Goal: Information Seeking & Learning: Learn about a topic

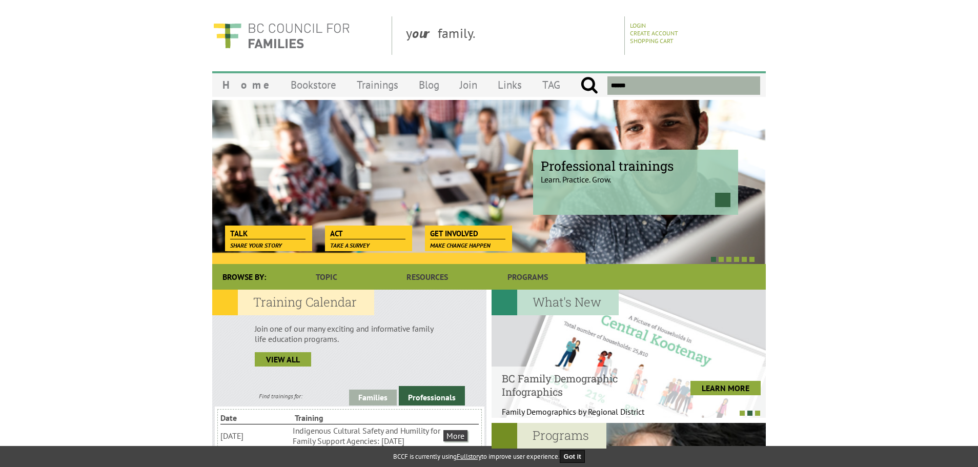
drag, startPoint x: 507, startPoint y: 105, endPoint x: 479, endPoint y: 94, distance: 30.2
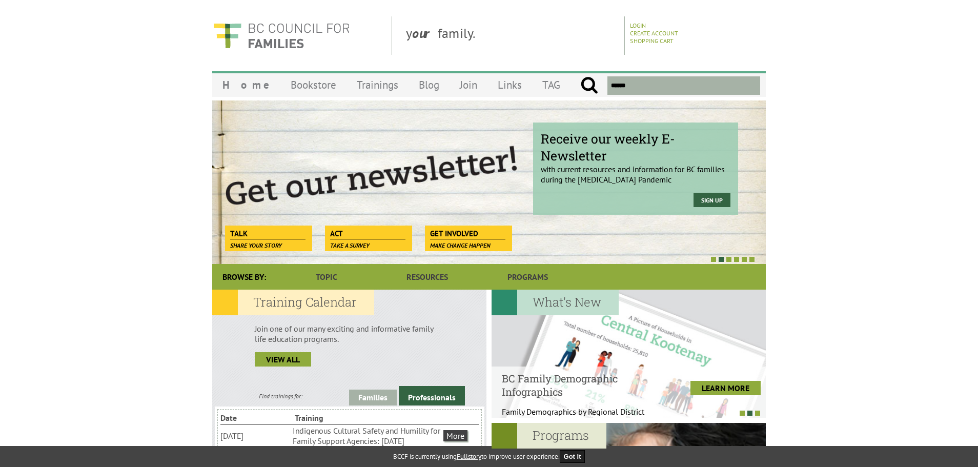
drag, startPoint x: 479, startPoint y: 94, endPoint x: 54, endPoint y: 137, distance: 426.9
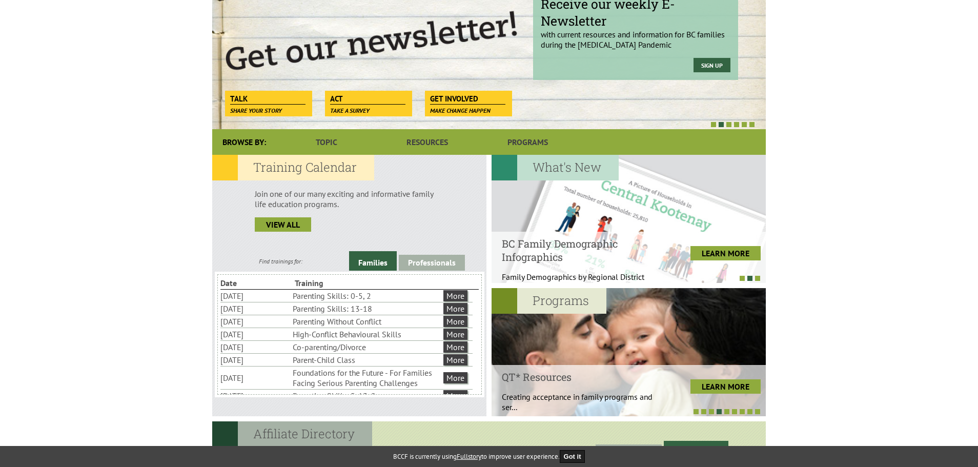
scroll to position [154, 0]
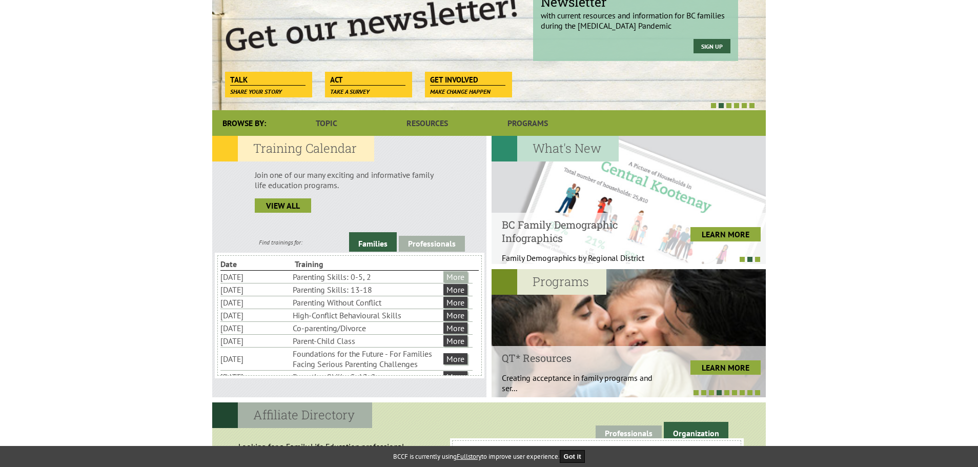
click at [452, 276] on link "More" at bounding box center [455, 276] width 24 height 11
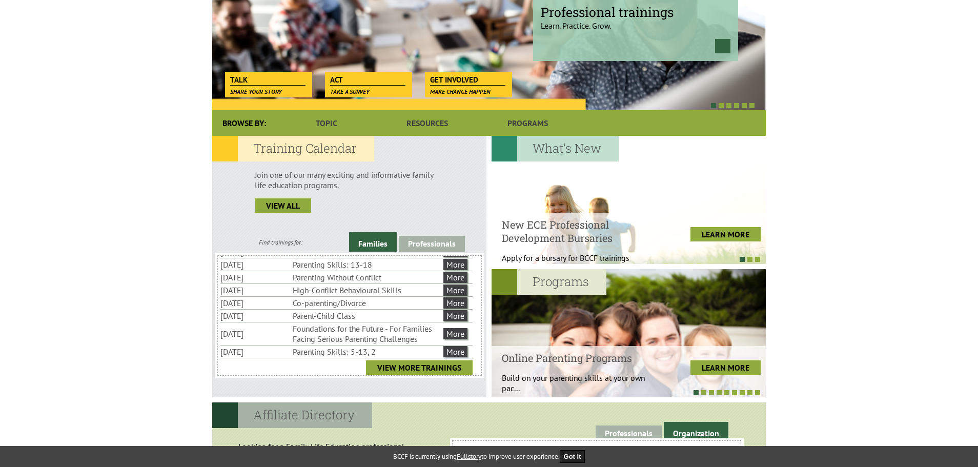
scroll to position [36, 0]
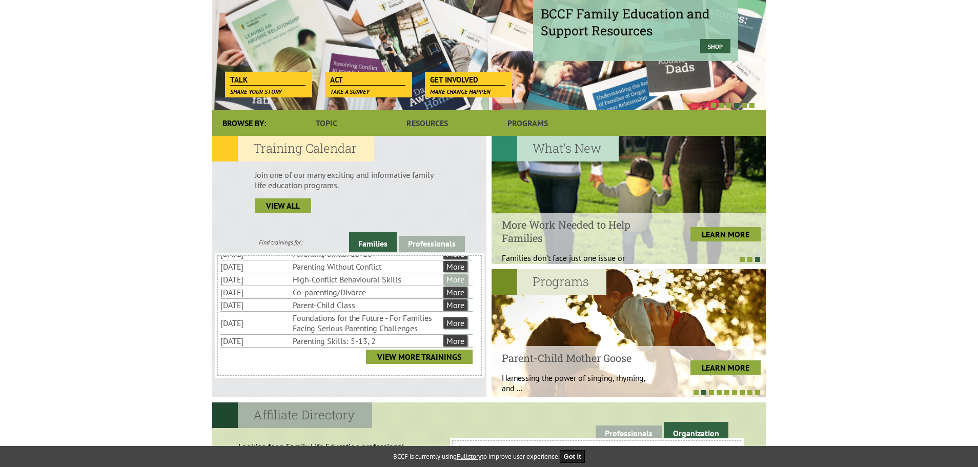
click at [444, 279] on link "More" at bounding box center [455, 279] width 24 height 11
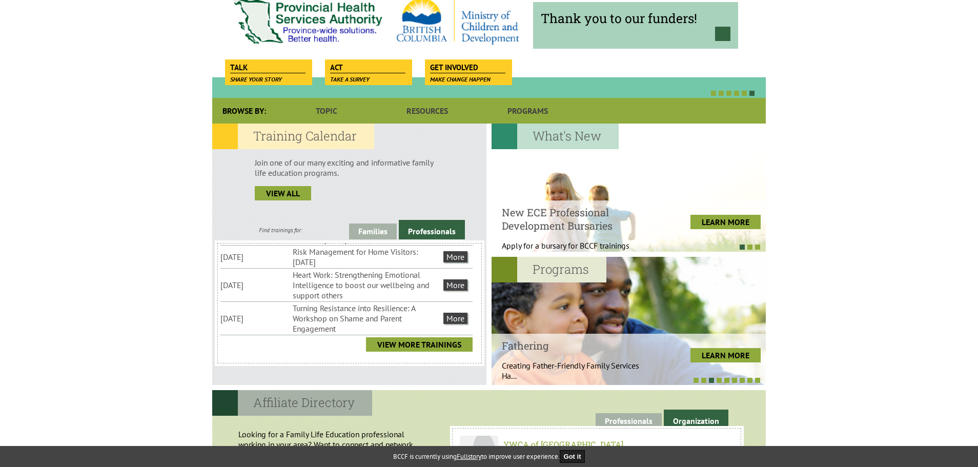
scroll to position [205, 0]
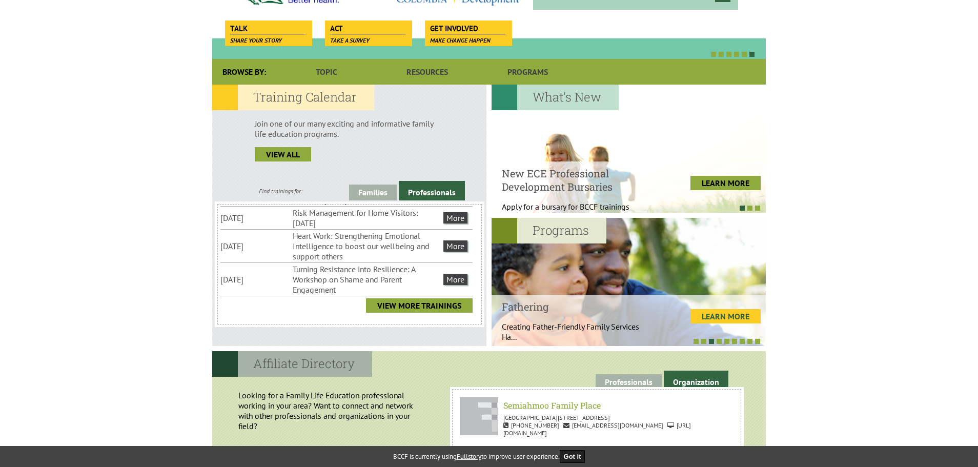
click at [728, 317] on link "LEARN MORE" at bounding box center [725, 316] width 70 height 14
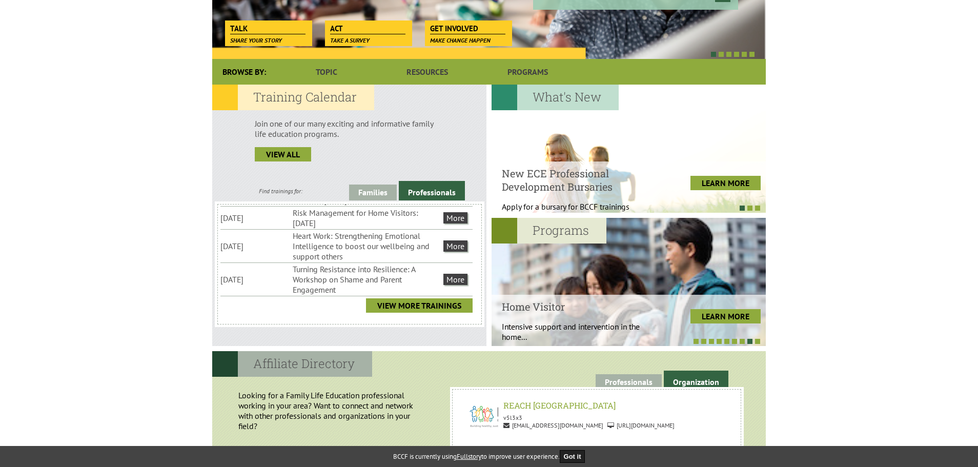
scroll to position [36, 0]
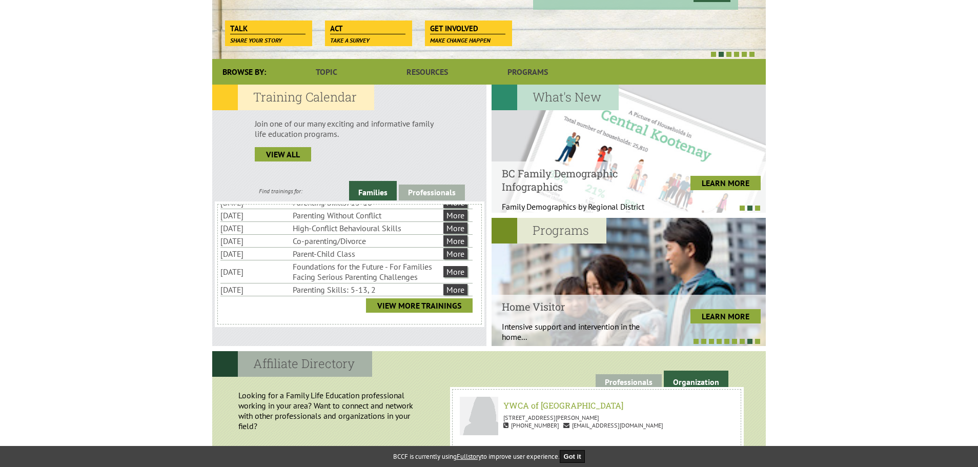
click at [52, 309] on body "y our family. Login Create Account Shopping Cart Menu Home Bookstore Trainings …" at bounding box center [489, 472] width 978 height 1323
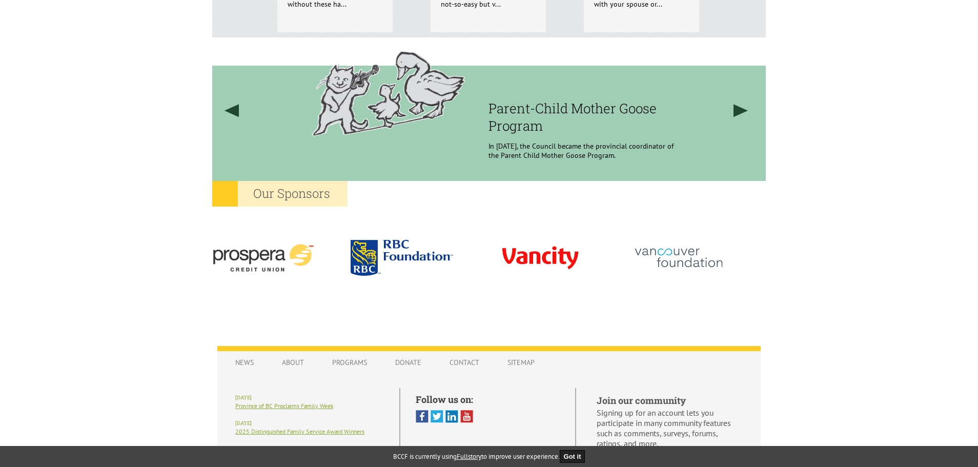
scroll to position [820, 0]
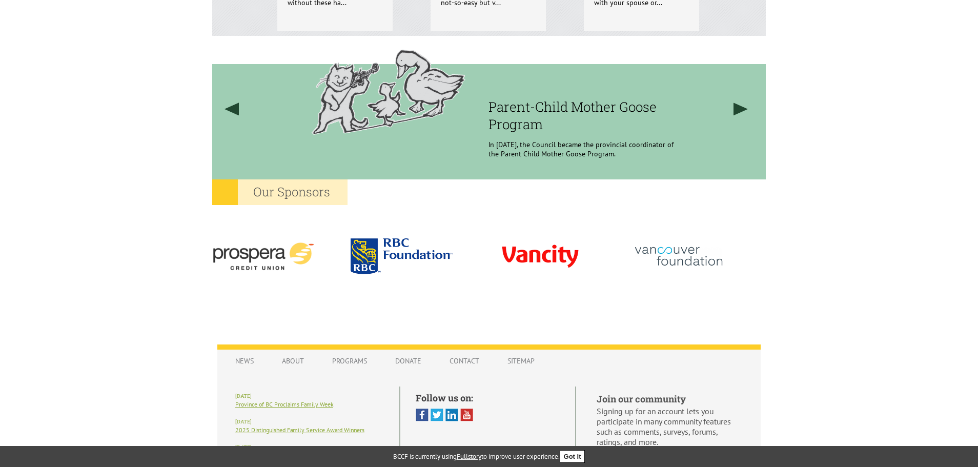
click at [583, 455] on button "Got it" at bounding box center [572, 456] width 26 height 13
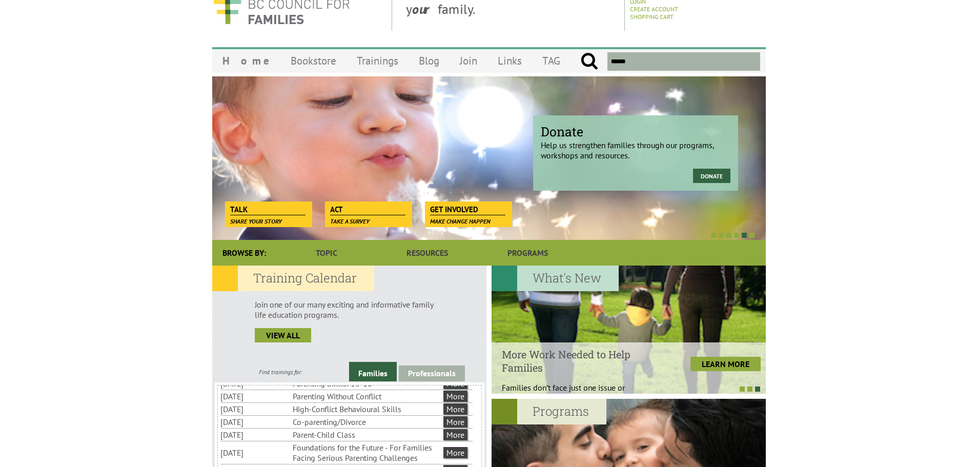
scroll to position [0, 0]
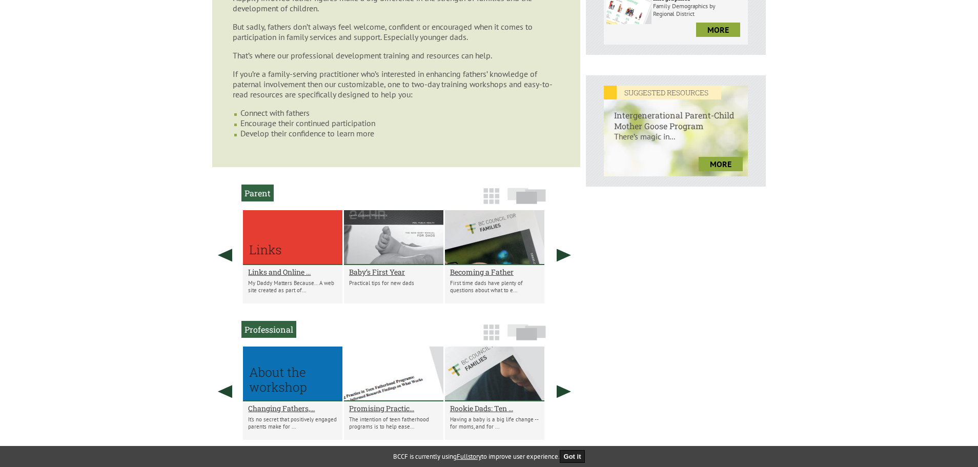
scroll to position [461, 0]
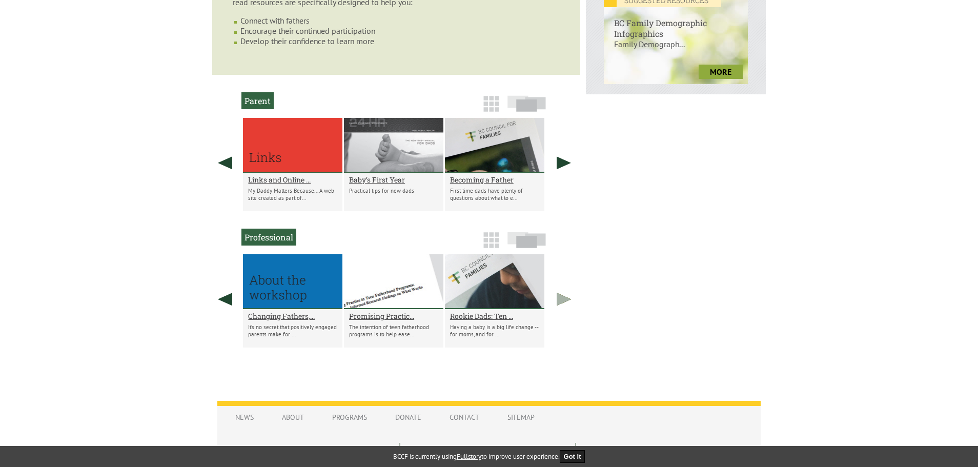
click at [563, 299] on link at bounding box center [564, 299] width 26 height 90
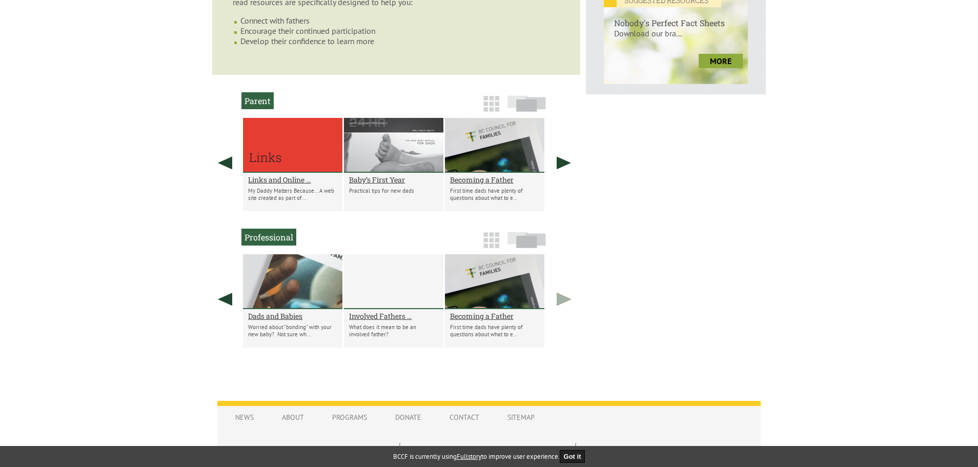
click at [570, 300] on link at bounding box center [564, 299] width 26 height 90
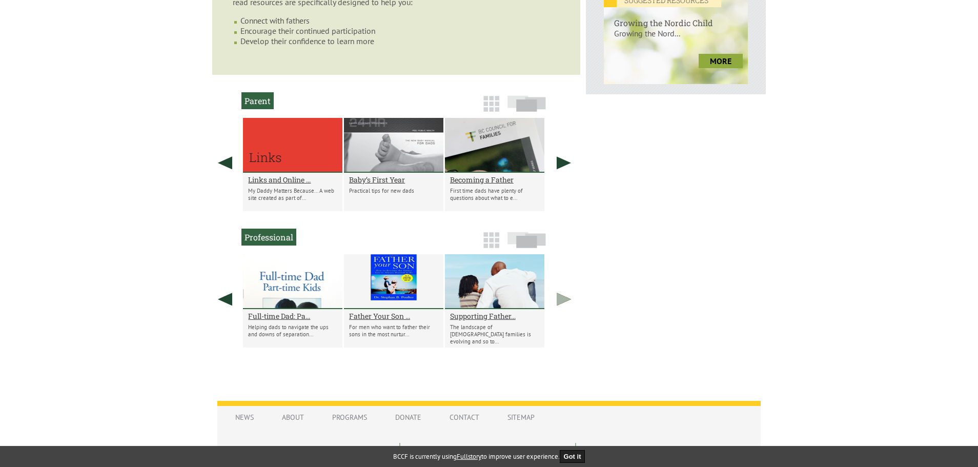
click at [557, 301] on link at bounding box center [564, 299] width 26 height 90
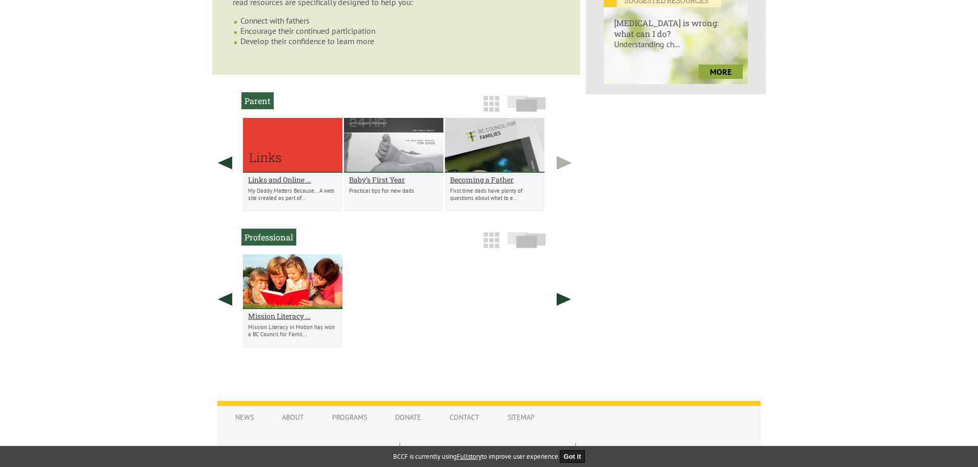
click at [567, 165] on link at bounding box center [564, 163] width 26 height 90
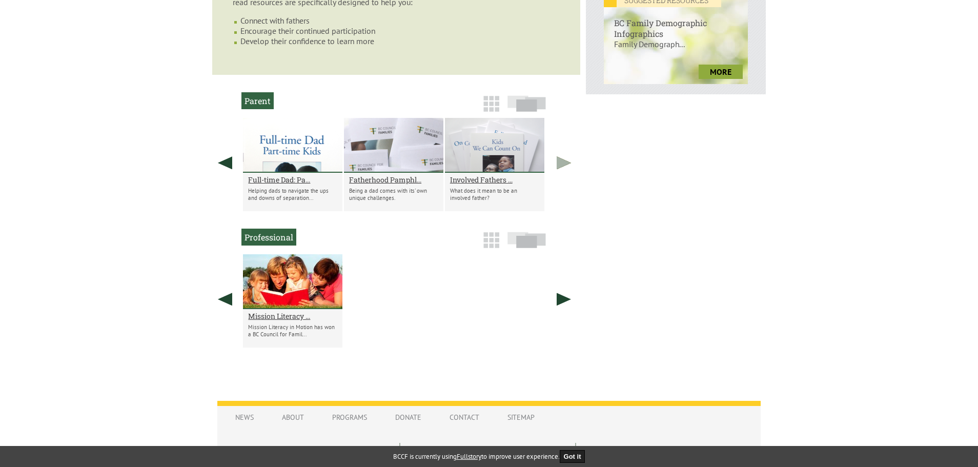
click at [563, 165] on link at bounding box center [564, 163] width 26 height 90
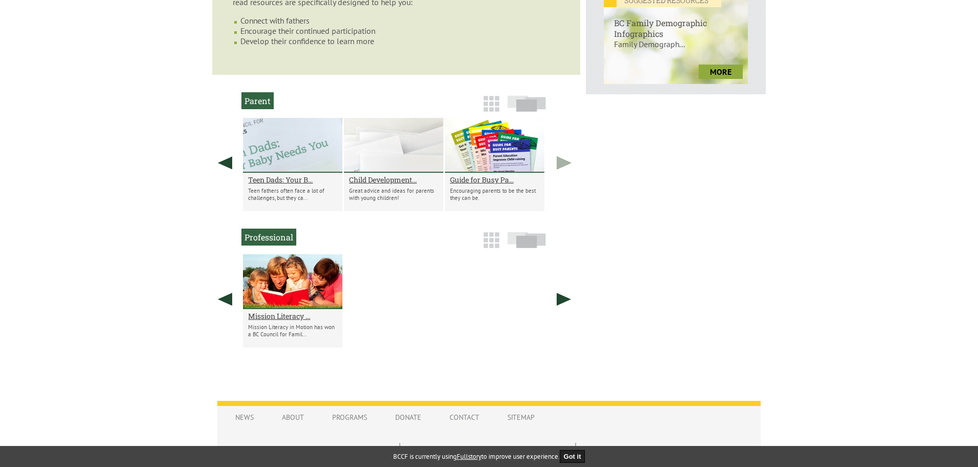
click at [563, 165] on link at bounding box center [564, 163] width 26 height 90
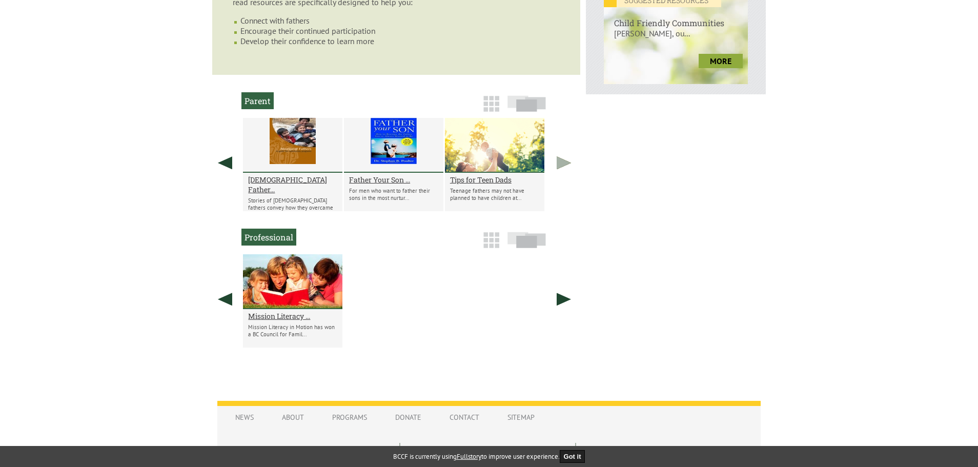
click at [563, 165] on link at bounding box center [564, 163] width 26 height 90
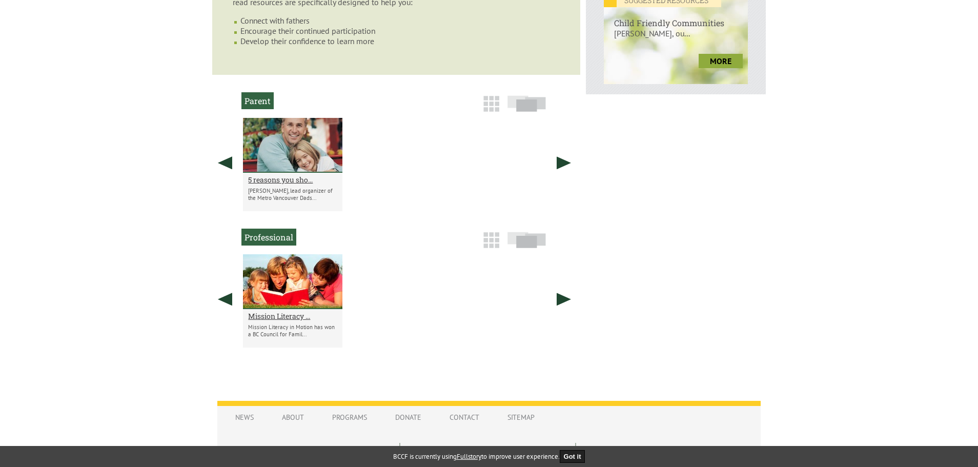
click at [631, 164] on div "Becoming a Father Check out this recently redesigned booklet filled with info f…" at bounding box center [488, 1] width 553 height 725
click at [293, 177] on h2 "5 reasons you sho..." at bounding box center [292, 180] width 89 height 10
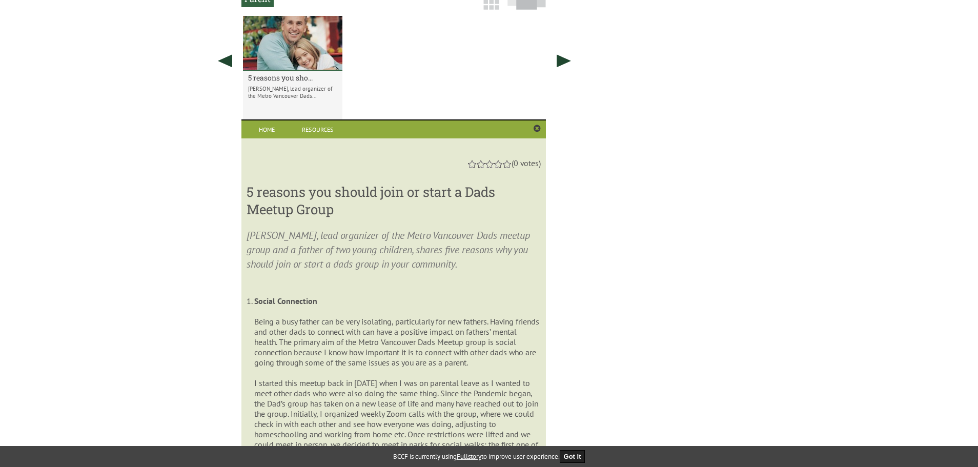
scroll to position [600, 0]
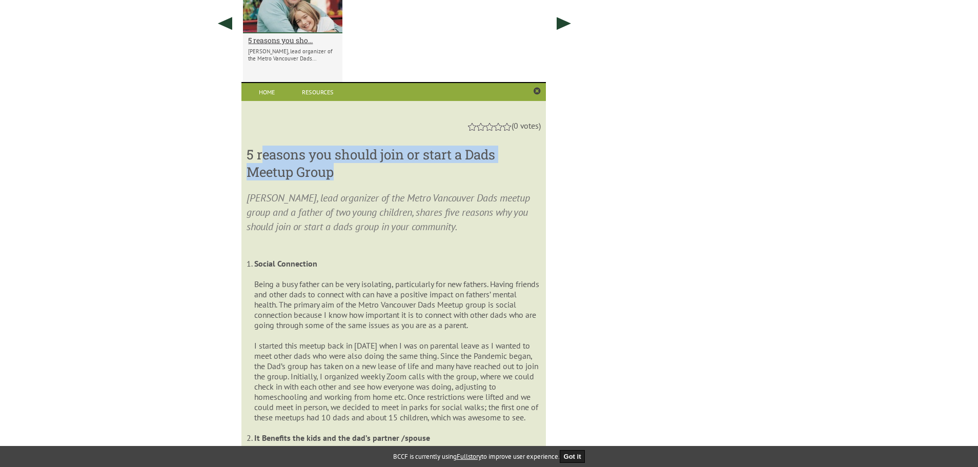
drag, startPoint x: 263, startPoint y: 156, endPoint x: 417, endPoint y: 174, distance: 155.3
click at [417, 174] on h3 "5 reasons you should join or start a Dads Meetup Group" at bounding box center [393, 163] width 294 height 35
drag, startPoint x: 256, startPoint y: 162, endPoint x: 337, endPoint y: 178, distance: 82.9
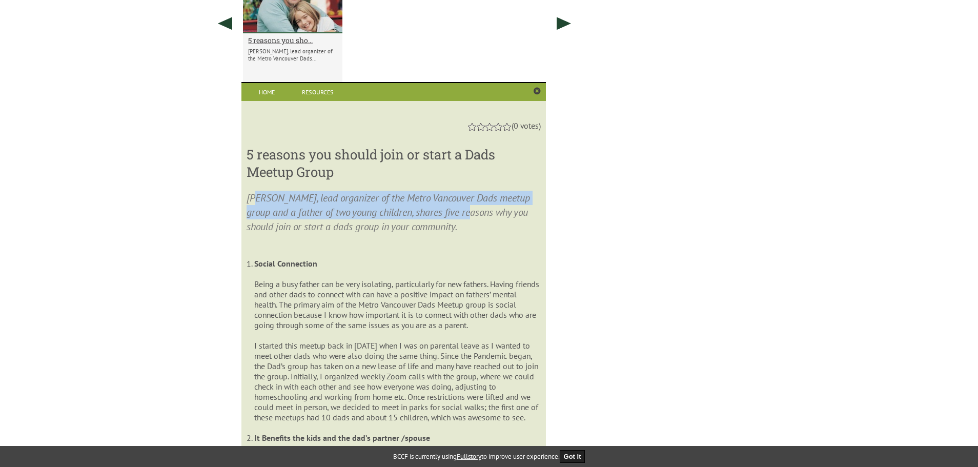
drag, startPoint x: 289, startPoint y: 199, endPoint x: 488, endPoint y: 233, distance: 201.6
click at [485, 215] on p "David Fallon, lead organizer of the Metro Vancouver Dads meetup group and a fat…" at bounding box center [393, 219] width 294 height 57
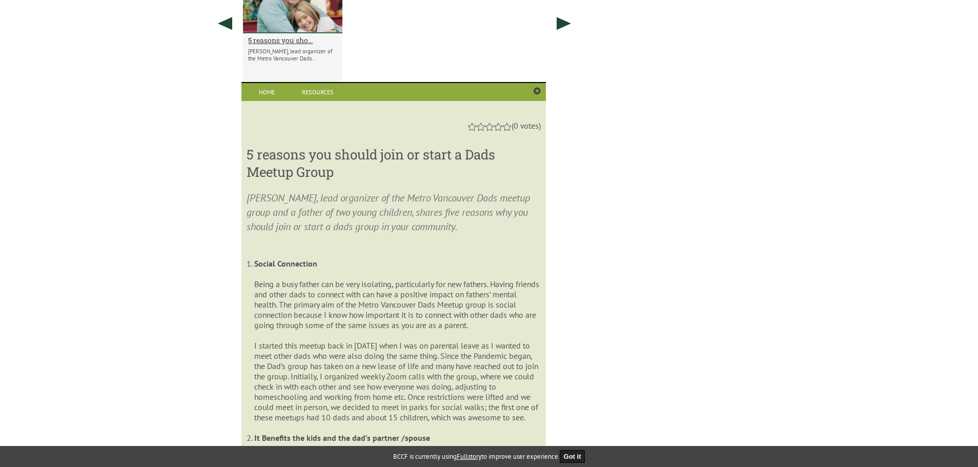
click at [488, 234] on p "David Fallon, lead organizer of the Metro Vancouver Dads meetup group and a fat…" at bounding box center [393, 219] width 294 height 57
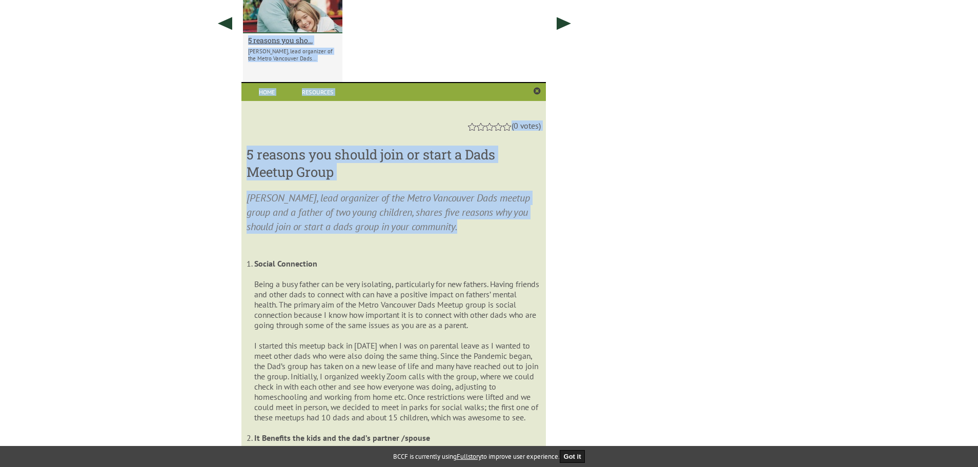
drag, startPoint x: 491, startPoint y: 232, endPoint x: 226, endPoint y: 193, distance: 267.2
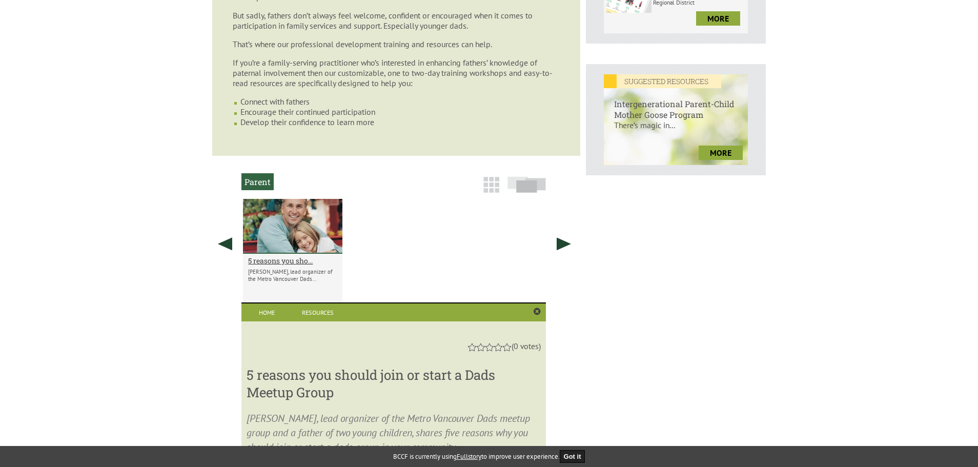
scroll to position [242, 0]
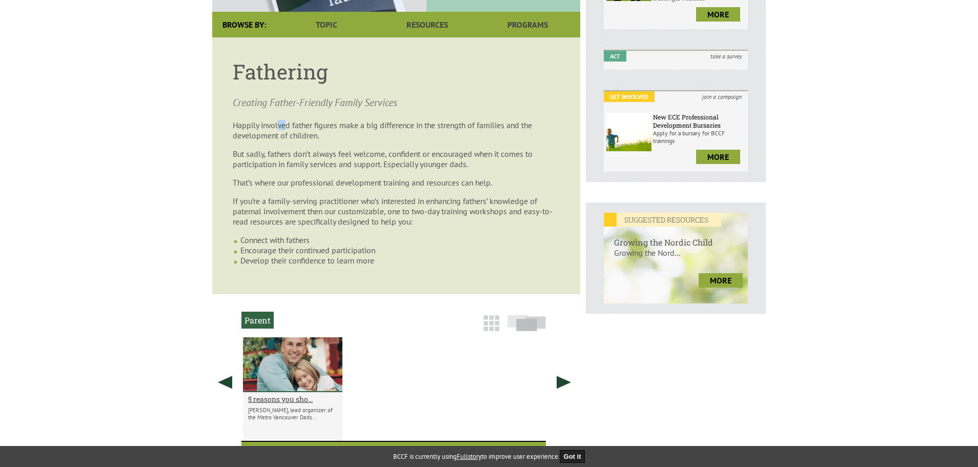
drag, startPoint x: 280, startPoint y: 118, endPoint x: 286, endPoint y: 124, distance: 8.7
click at [286, 124] on article "Fathering Creating Father-Friendly Family Services Happily involved father figu…" at bounding box center [396, 165] width 368 height 257
click at [322, 130] on p "Happily involved father figures make a big difference in the strength of famili…" at bounding box center [396, 130] width 327 height 20
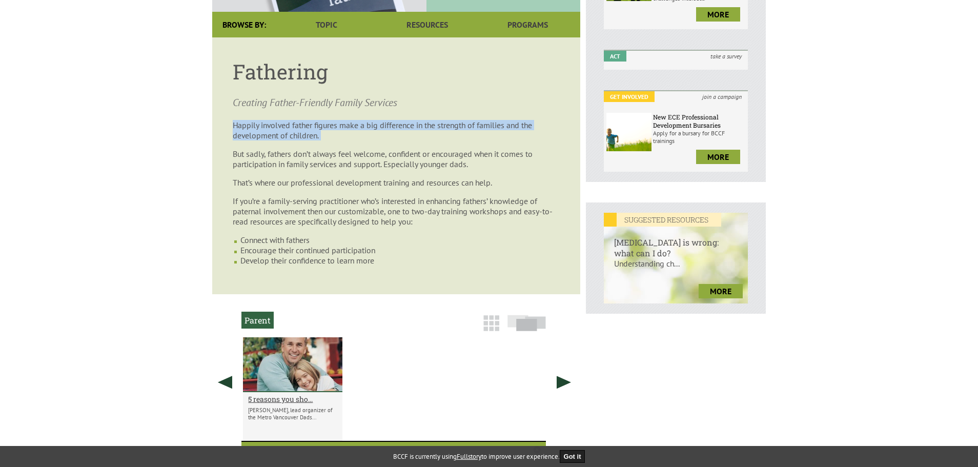
click at [322, 130] on p "Happily involved father figures make a big difference in the strength of famili…" at bounding box center [396, 130] width 327 height 20
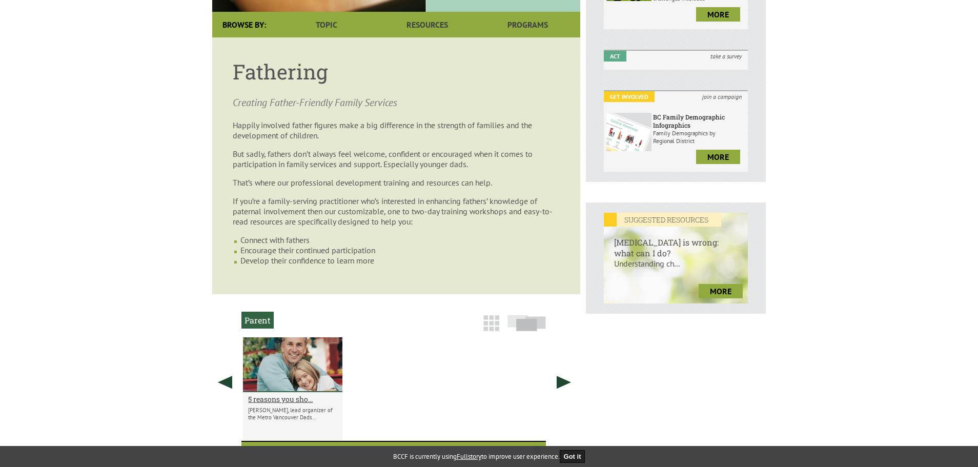
click at [405, 159] on p "But sadly, fathers don’t always feel welcome, confident or encouraged when it c…" at bounding box center [396, 159] width 327 height 20
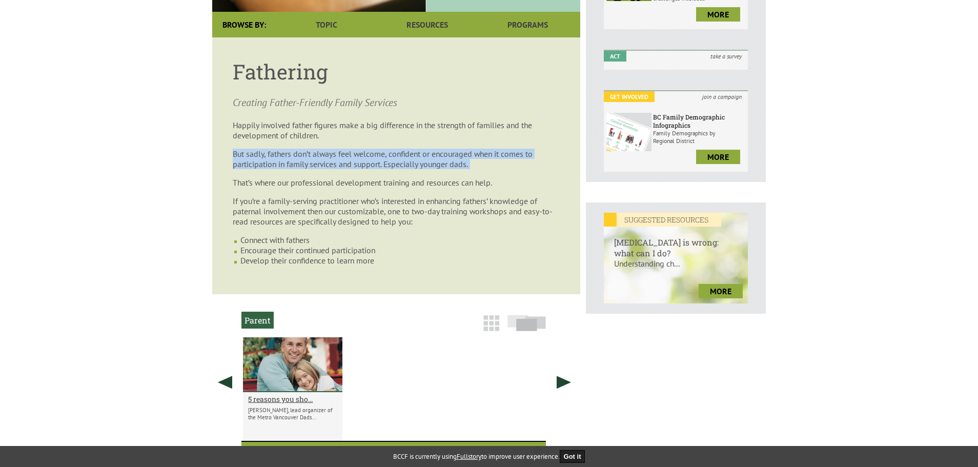
click at [405, 159] on p "But sadly, fathers don’t always feel welcome, confident or encouraged when it c…" at bounding box center [396, 159] width 327 height 20
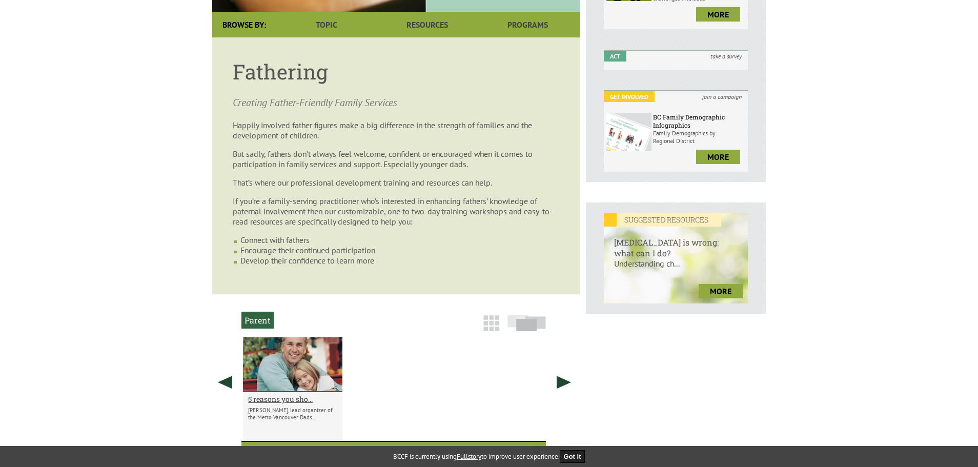
click at [396, 192] on article "Fathering Creating Father-Friendly Family Services Happily involved father figu…" at bounding box center [396, 165] width 368 height 257
click at [400, 172] on article "Fathering Creating Father-Friendly Family Services Happily involved father figu…" at bounding box center [396, 165] width 368 height 257
click at [392, 205] on p "If you’re a family-serving practitioner who’s interested in enhancing fathers’ …" at bounding box center [396, 211] width 327 height 31
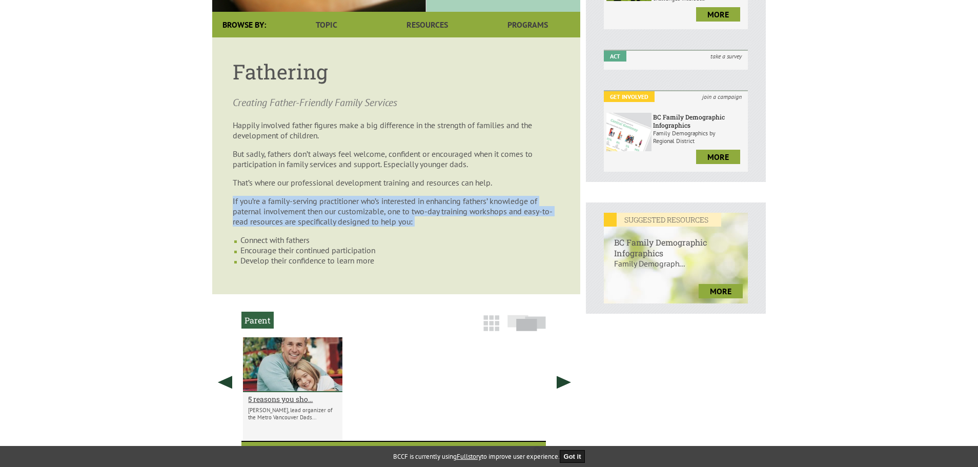
click at [392, 205] on p "If you’re a family-serving practitioner who’s interested in enhancing fathers’ …" at bounding box center [396, 211] width 327 height 31
drag, startPoint x: 408, startPoint y: 269, endPoint x: 365, endPoint y: 102, distance: 173.0
click at [365, 102] on article "Fathering Creating Father-Friendly Family Services Happily involved father figu…" at bounding box center [396, 165] width 368 height 257
click at [365, 102] on p "Creating Father-Friendly Family Services" at bounding box center [396, 102] width 327 height 14
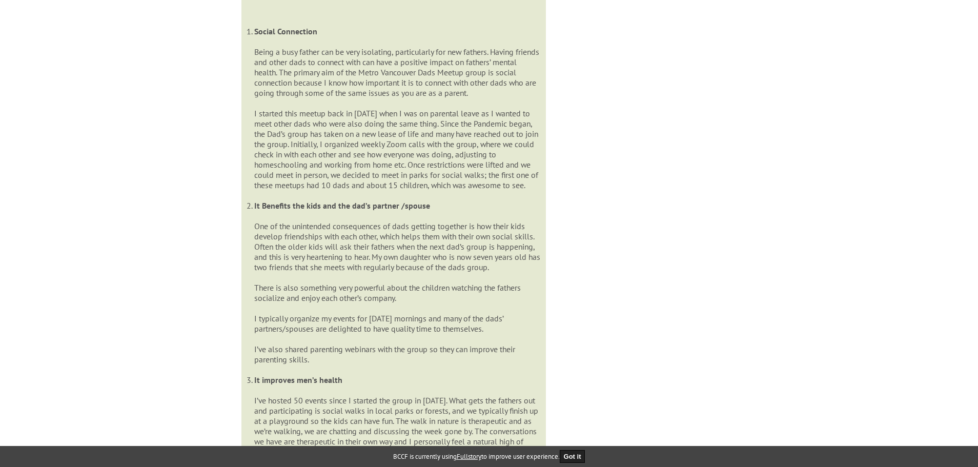
scroll to position [857, 0]
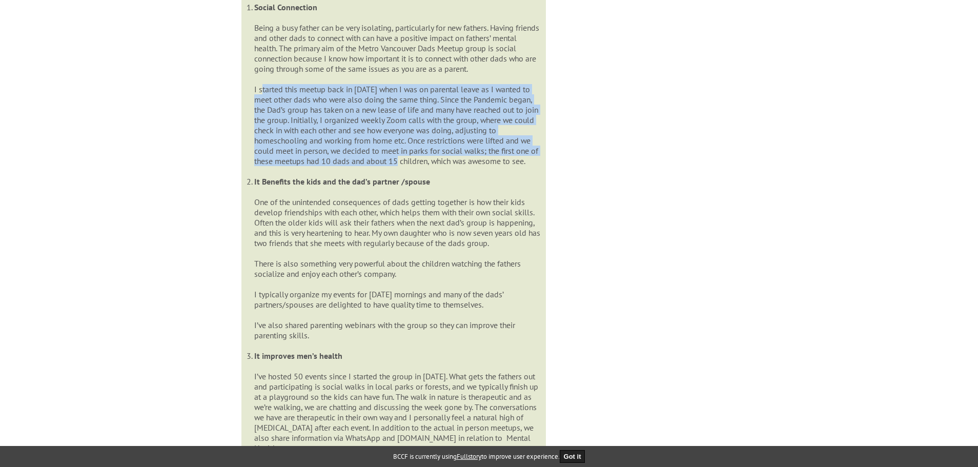
drag, startPoint x: 258, startPoint y: 89, endPoint x: 417, endPoint y: 161, distance: 174.3
click at [415, 161] on li "Social Connection Being a busy father can be very isolating, particularly for n…" at bounding box center [397, 89] width 286 height 174
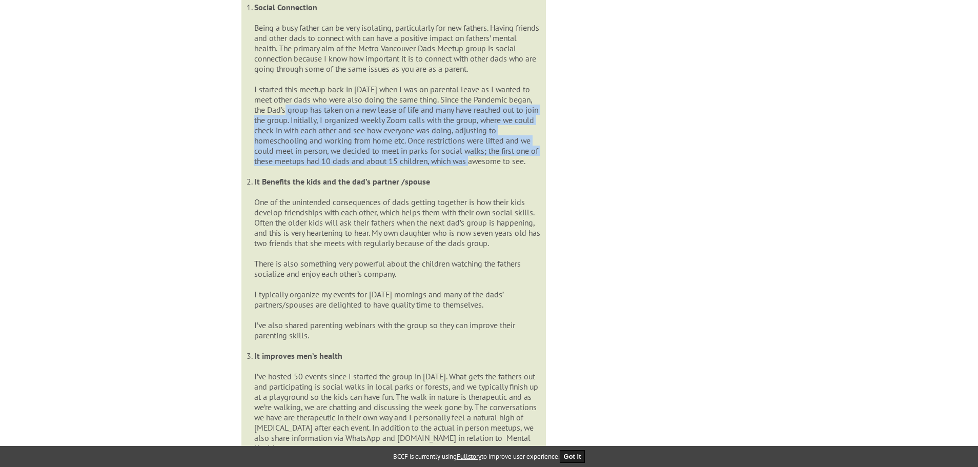
drag, startPoint x: 482, startPoint y: 164, endPoint x: 286, endPoint y: 108, distance: 203.7
click at [286, 108] on li "Social Connection Being a busy father can be very isolating, particularly for n…" at bounding box center [397, 89] width 286 height 174
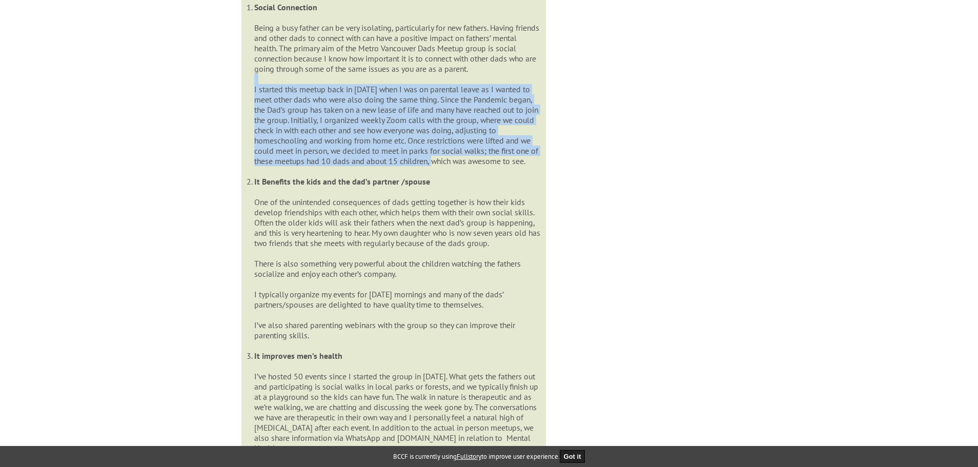
drag, startPoint x: 270, startPoint y: 84, endPoint x: 443, endPoint y: 162, distance: 190.1
click at [443, 162] on li "Social Connection Being a busy father can be very isolating, particularly for n…" at bounding box center [397, 89] width 286 height 174
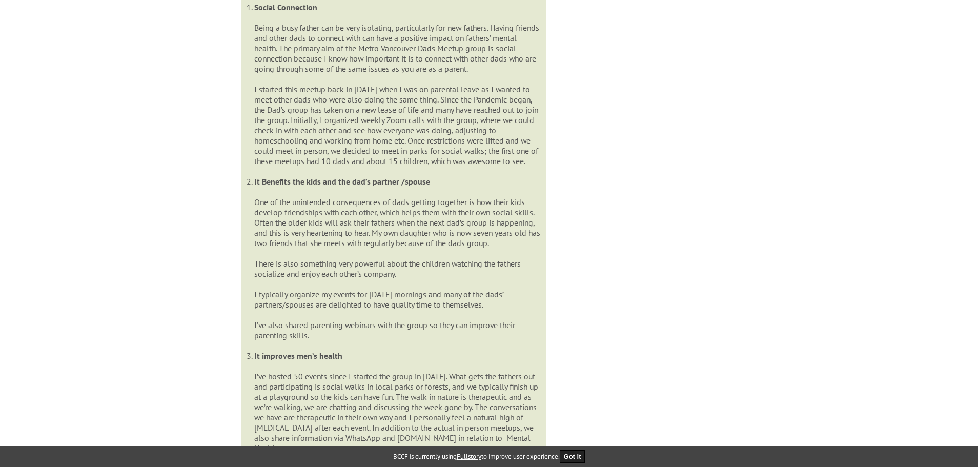
click at [463, 159] on li "Social Connection Being a busy father can be very isolating, particularly for n…" at bounding box center [397, 89] width 286 height 174
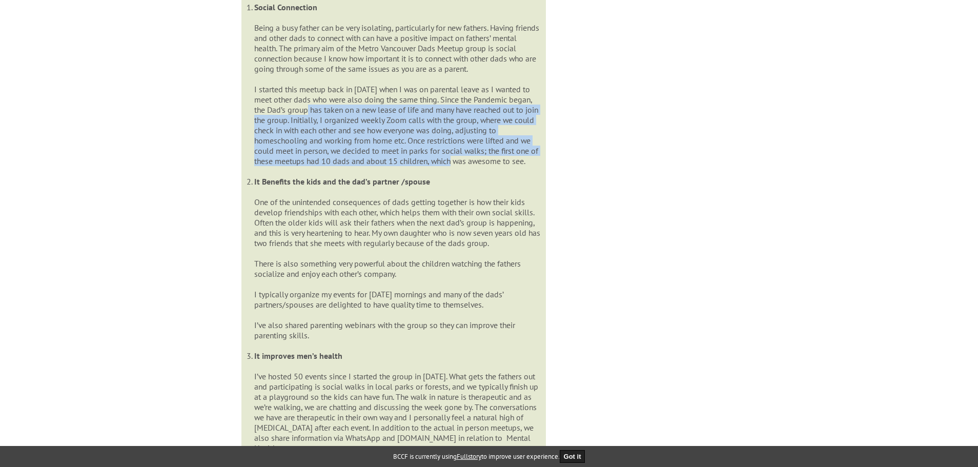
drag, startPoint x: 463, startPoint y: 164, endPoint x: 309, endPoint y: 113, distance: 162.0
click at [309, 113] on li "Social Connection Being a busy father can be very isolating, particularly for n…" at bounding box center [397, 89] width 286 height 174
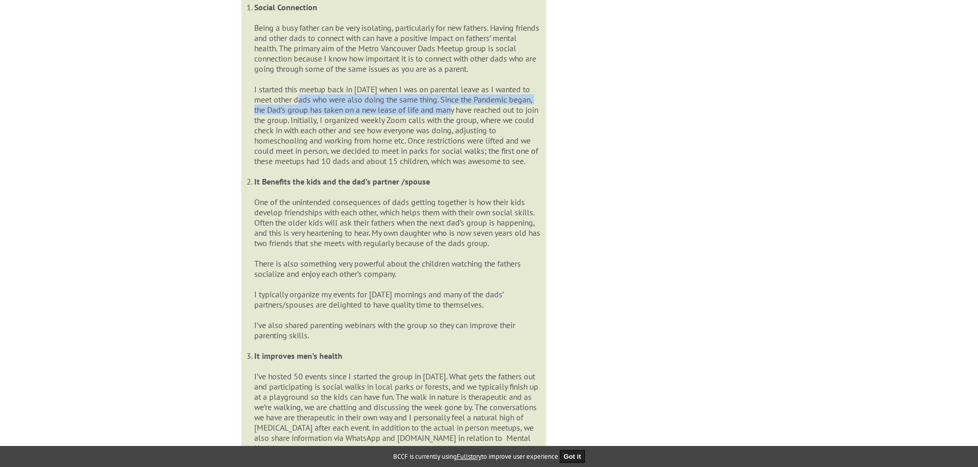
drag, startPoint x: 349, startPoint y: 98, endPoint x: 452, endPoint y: 105, distance: 102.7
click at [452, 105] on li "Social Connection Being a busy father can be very isolating, particularly for n…" at bounding box center [397, 89] width 286 height 174
click at [460, 103] on li "Social Connection Being a busy father can be very isolating, particularly for n…" at bounding box center [397, 89] width 286 height 174
drag, startPoint x: 399, startPoint y: 105, endPoint x: 266, endPoint y: 119, distance: 133.5
click at [266, 119] on li "Social Connection Being a busy father can be very isolating, particularly for n…" at bounding box center [397, 89] width 286 height 174
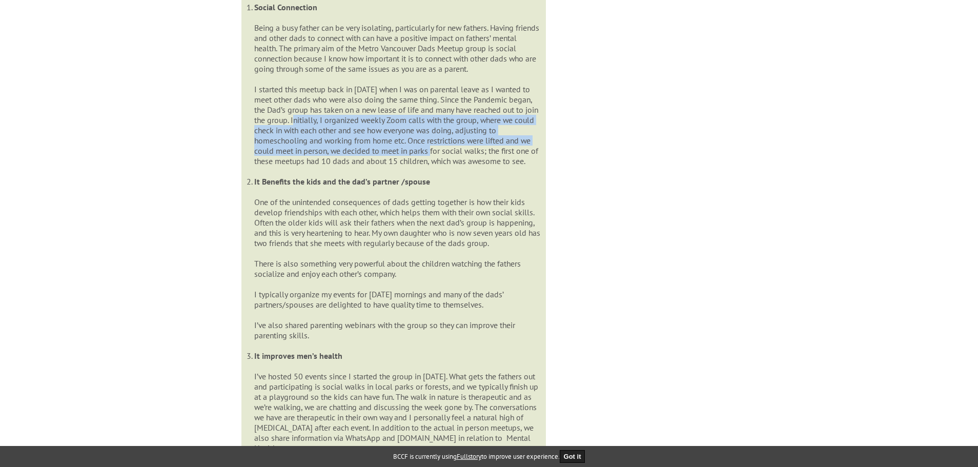
drag, startPoint x: 309, startPoint y: 118, endPoint x: 448, endPoint y: 160, distance: 144.6
click at [432, 148] on li "Social Connection Being a busy father can be very isolating, particularly for n…" at bounding box center [397, 89] width 286 height 174
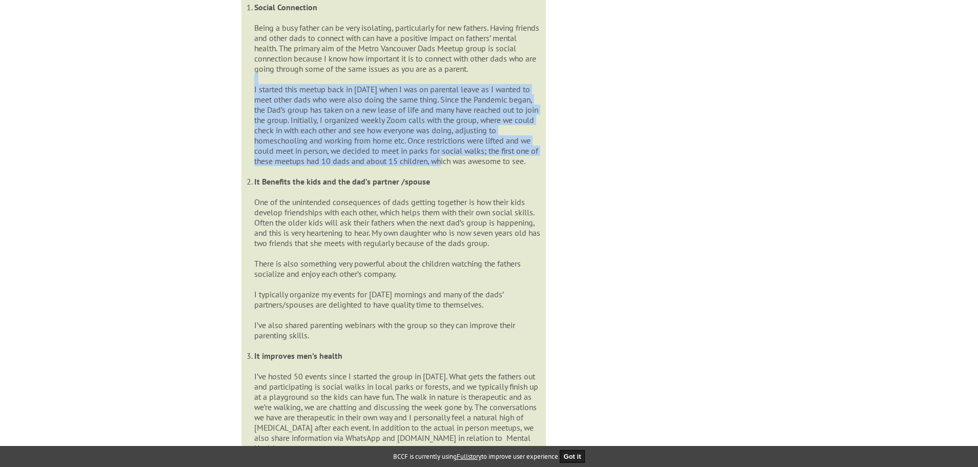
drag, startPoint x: 451, startPoint y: 163, endPoint x: 363, endPoint y: 84, distance: 118.6
click at [363, 84] on li "Social Connection Being a busy father can be very isolating, particularly for n…" at bounding box center [397, 89] width 286 height 174
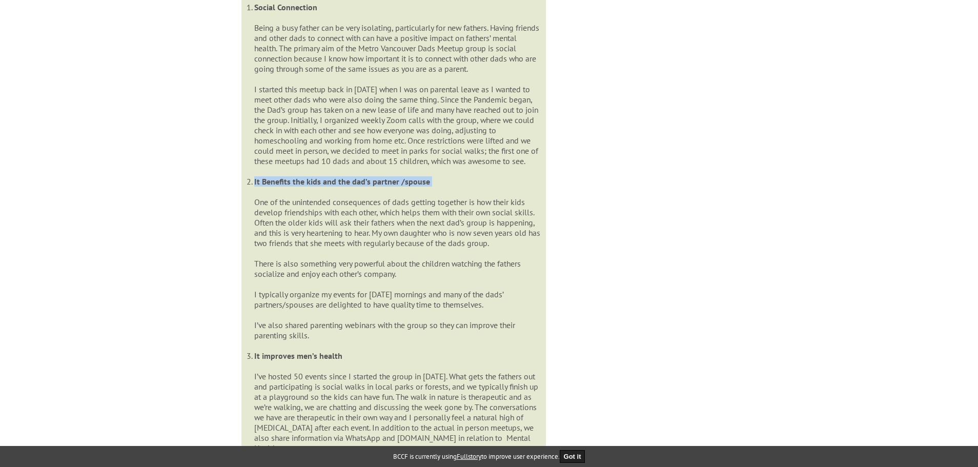
drag, startPoint x: 359, startPoint y: 176, endPoint x: 375, endPoint y: 191, distance: 22.1
click at [375, 191] on ol "Social Connection Being a busy father can be very isolating, particularly for n…" at bounding box center [393, 355] width 294 height 707
click at [361, 225] on li "It Benefits the kids and the dad’s partner /spouse One of the unintended conseq…" at bounding box center [397, 263] width 286 height 174
click at [337, 236] on li "It Benefits the kids and the dad’s partner /spouse One of the unintended conseq…" at bounding box center [397, 263] width 286 height 174
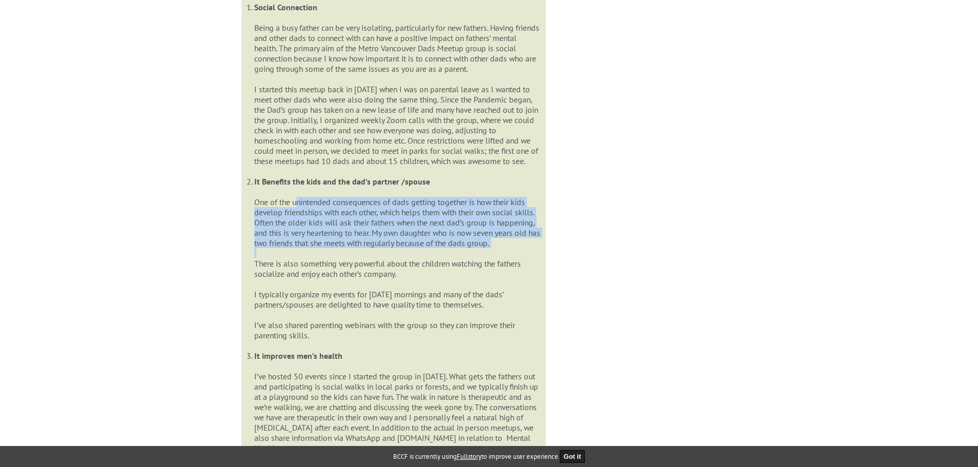
drag, startPoint x: 301, startPoint y: 267, endPoint x: 291, endPoint y: 202, distance: 66.4
click at [291, 202] on li "It Benefits the kids and the dad’s partner /spouse One of the unintended conseq…" at bounding box center [397, 263] width 286 height 174
click at [291, 200] on li "It Benefits the kids and the dad’s partner /spouse One of the unintended conseq…" at bounding box center [397, 263] width 286 height 174
drag, startPoint x: 262, startPoint y: 201, endPoint x: 292, endPoint y: 255, distance: 61.7
click at [292, 255] on li "It Benefits the kids and the dad’s partner /spouse One of the unintended conseq…" at bounding box center [397, 263] width 286 height 174
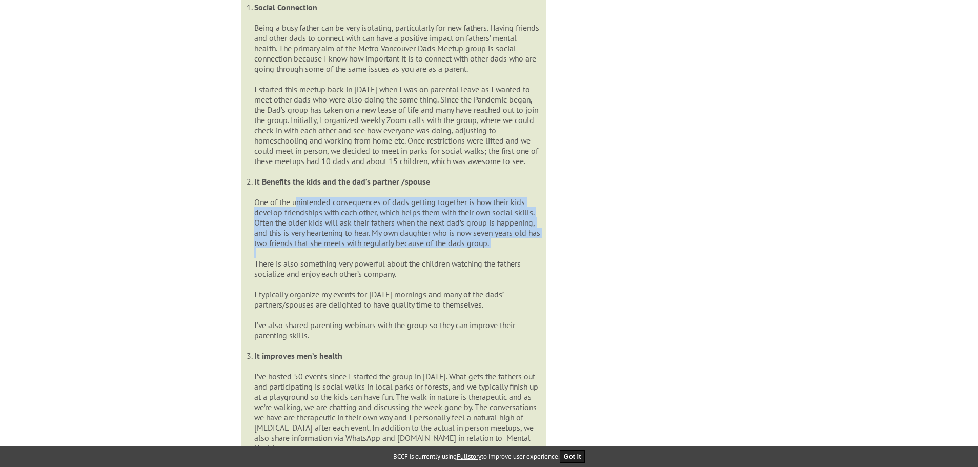
click at [292, 255] on li "It Benefits the kids and the dad’s partner /spouse One of the unintended conseq…" at bounding box center [397, 263] width 286 height 174
drag, startPoint x: 292, startPoint y: 255, endPoint x: 259, endPoint y: 195, distance: 69.0
click at [259, 195] on li "It Benefits the kids and the dad’s partner /spouse One of the unintended conseq…" at bounding box center [397, 263] width 286 height 174
drag, startPoint x: 253, startPoint y: 203, endPoint x: 312, endPoint y: 256, distance: 78.8
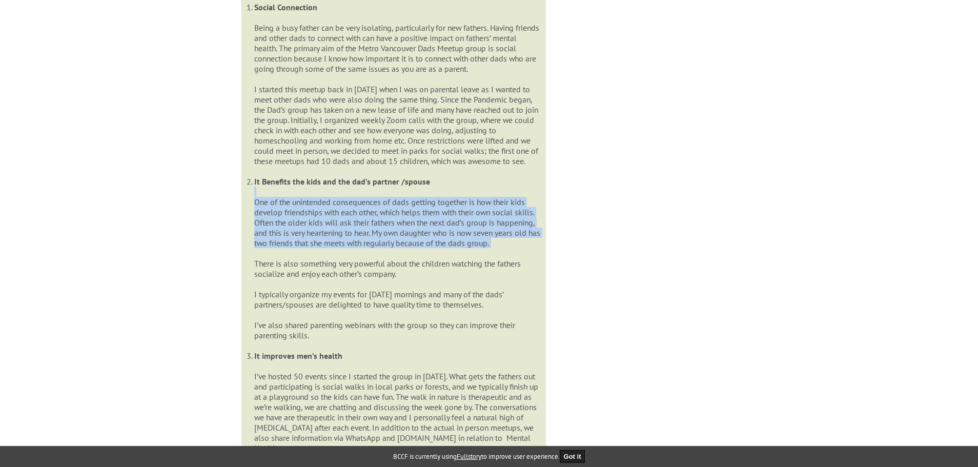
click at [312, 254] on ol "Social Connection Being a busy father can be very isolating, particularly for n…" at bounding box center [393, 355] width 294 height 707
click at [312, 257] on li "It Benefits the kids and the dad’s partner /spouse One of the unintended conseq…" at bounding box center [397, 263] width 286 height 174
drag, startPoint x: 312, startPoint y: 257, endPoint x: 285, endPoint y: 204, distance: 59.3
click at [285, 204] on li "It Benefits the kids and the dad’s partner /spouse One of the unintended conseq…" at bounding box center [397, 263] width 286 height 174
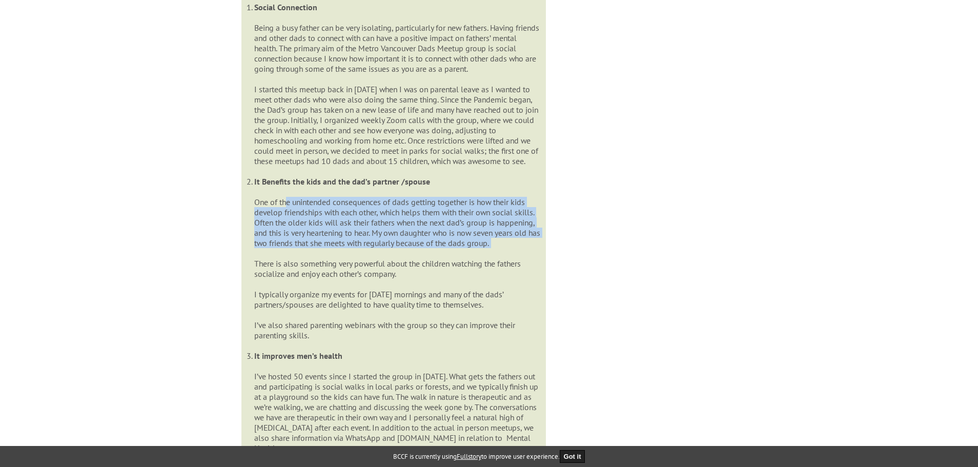
drag, startPoint x: 281, startPoint y: 200, endPoint x: 331, endPoint y: 254, distance: 73.6
click at [331, 254] on li "It Benefits the kids and the dad’s partner /spouse One of the unintended conseq…" at bounding box center [397, 263] width 286 height 174
drag, startPoint x: 287, startPoint y: 211, endPoint x: 277, endPoint y: 193, distance: 20.4
click at [277, 193] on li "It Benefits the kids and the dad’s partner /spouse One of the unintended conseq…" at bounding box center [397, 263] width 286 height 174
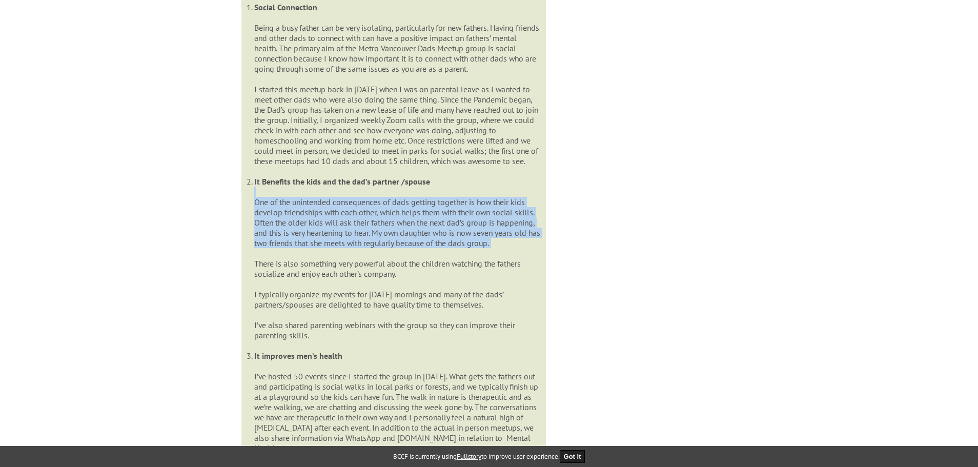
click at [277, 193] on li "It Benefits the kids and the dad’s partner /spouse One of the unintended conseq…" at bounding box center [397, 263] width 286 height 174
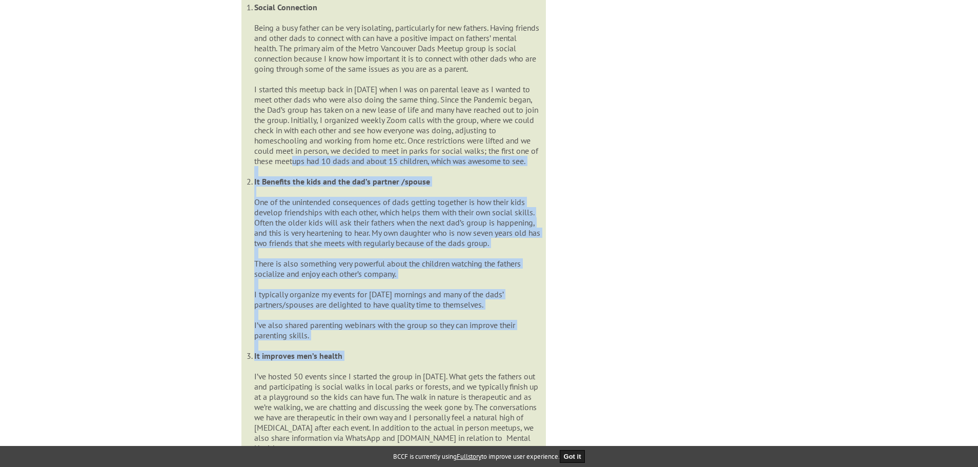
drag, startPoint x: 322, startPoint y: 230, endPoint x: 375, endPoint y: 373, distance: 153.5
click at [375, 373] on ol "Social Connection Being a busy father can be very isolating, particularly for n…" at bounding box center [393, 355] width 294 height 707
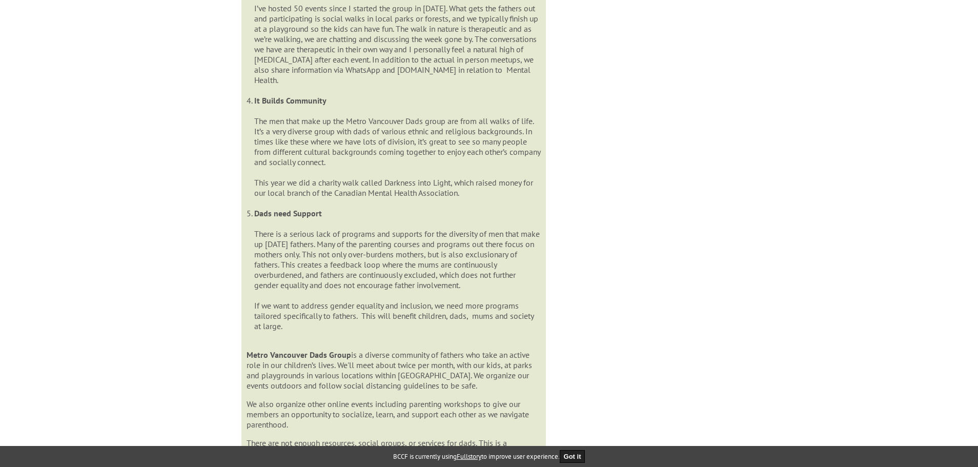
scroll to position [1118, 0]
